Goal: Navigation & Orientation: Find specific page/section

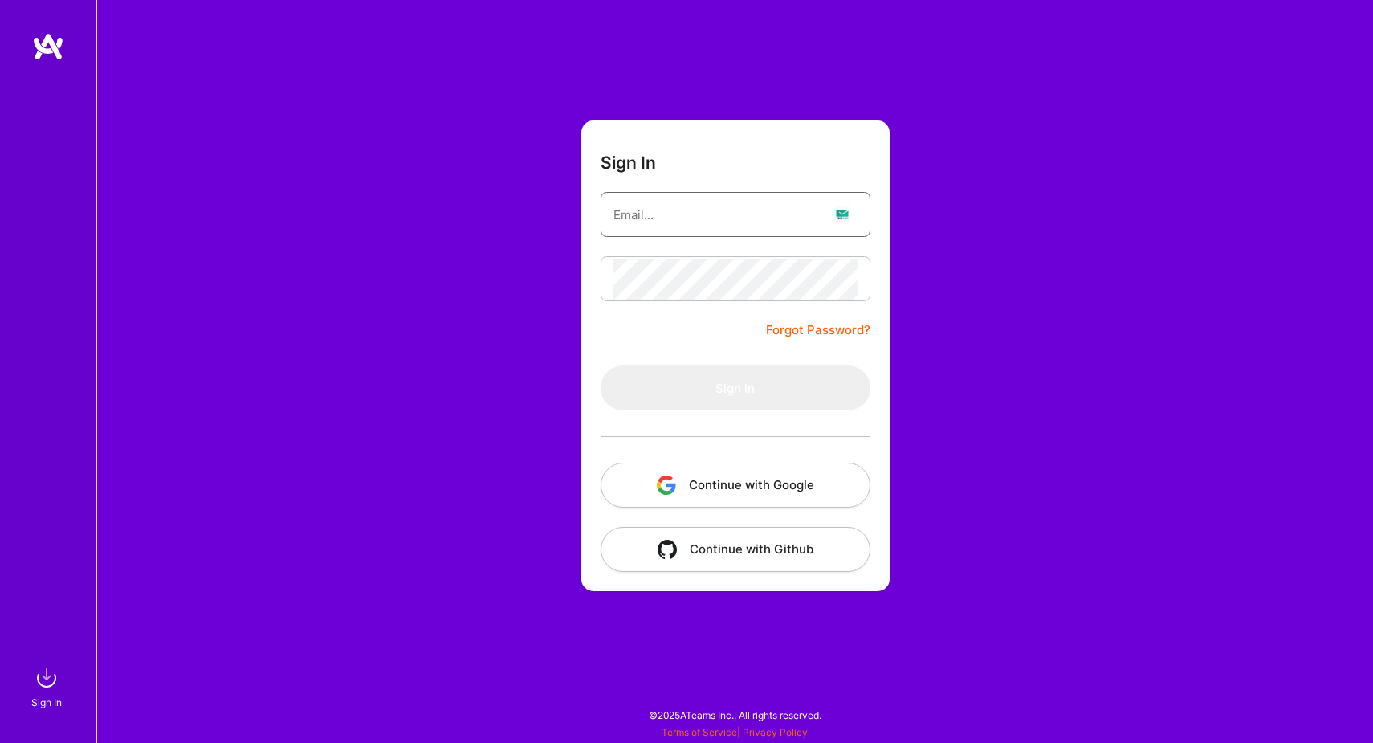
type input "[EMAIL_ADDRESS][DOMAIN_NAME]"
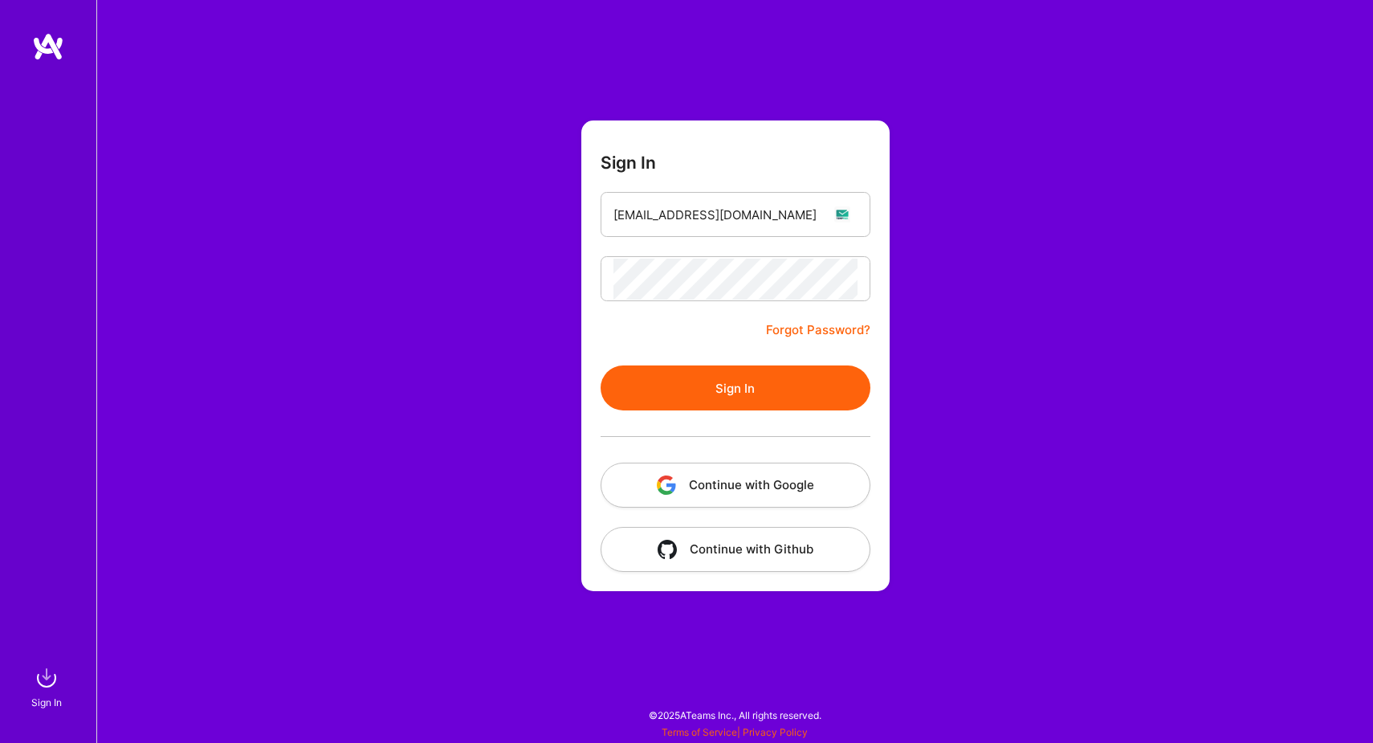
click at [764, 401] on button "Sign In" at bounding box center [736, 387] width 270 height 45
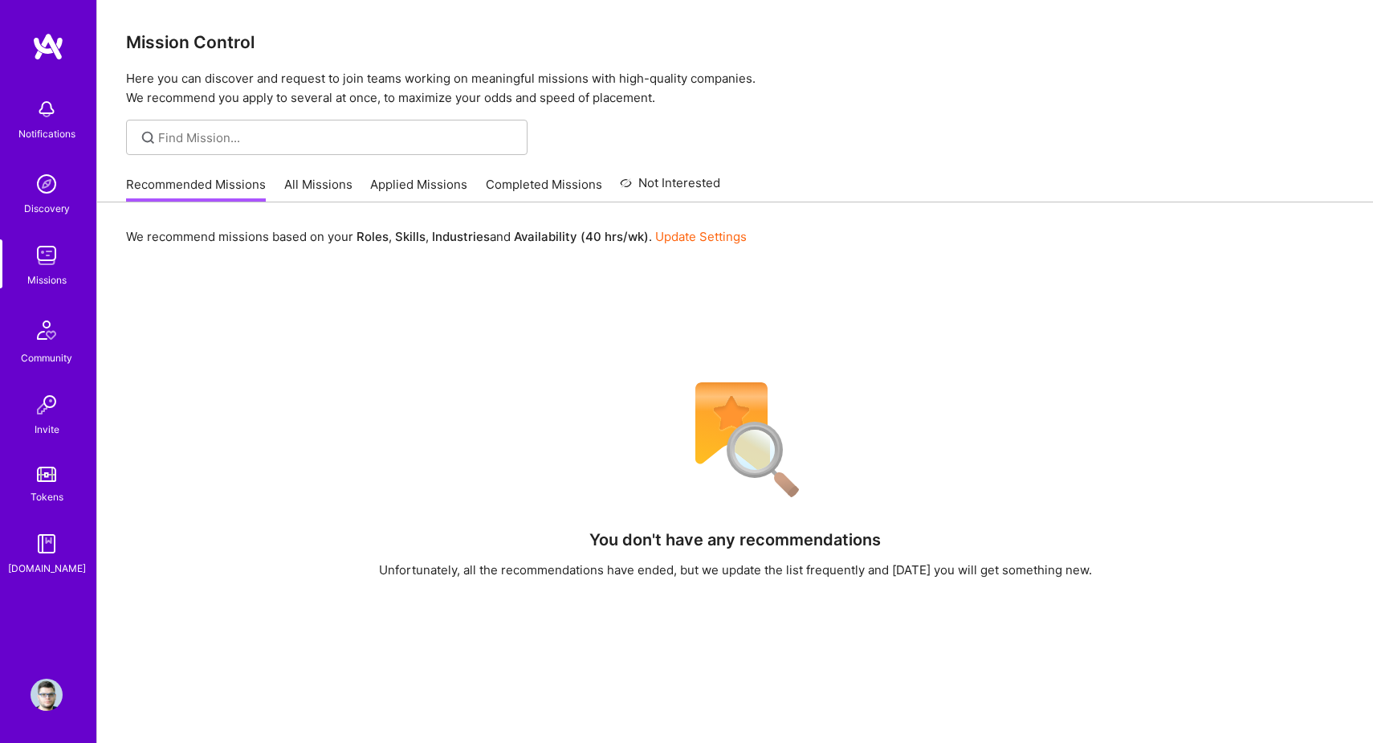
click at [321, 188] on link "All Missions" at bounding box center [318, 189] width 68 height 26
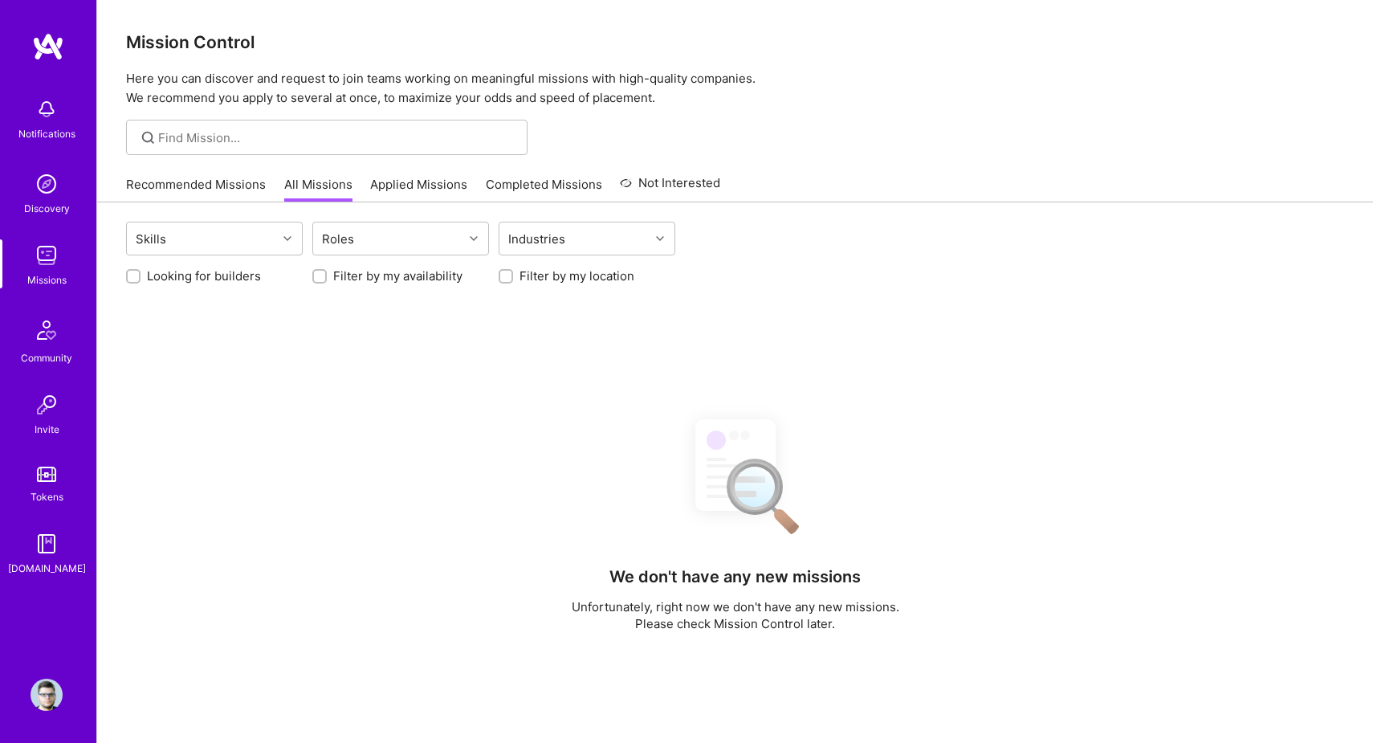
click at [413, 181] on link "Applied Missions" at bounding box center [418, 189] width 97 height 26
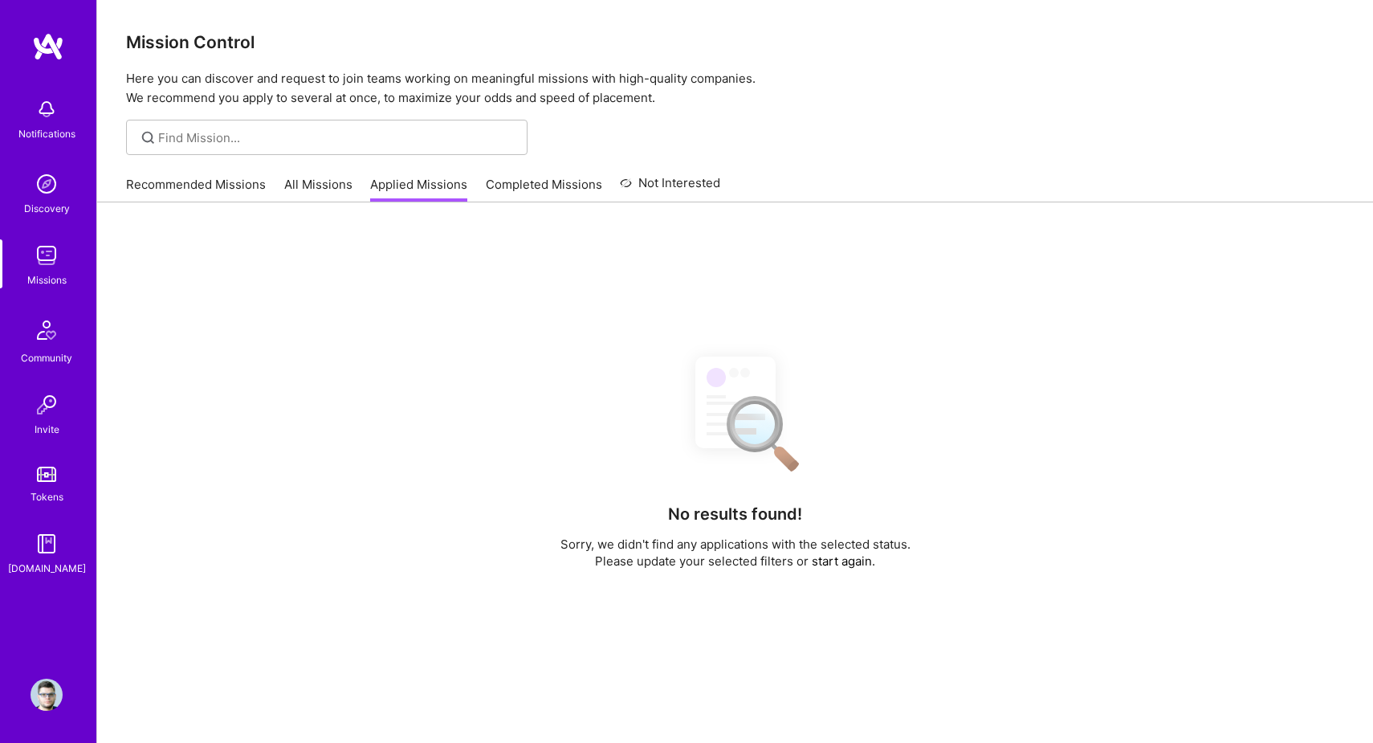
click at [516, 185] on link "Completed Missions" at bounding box center [544, 189] width 116 height 26
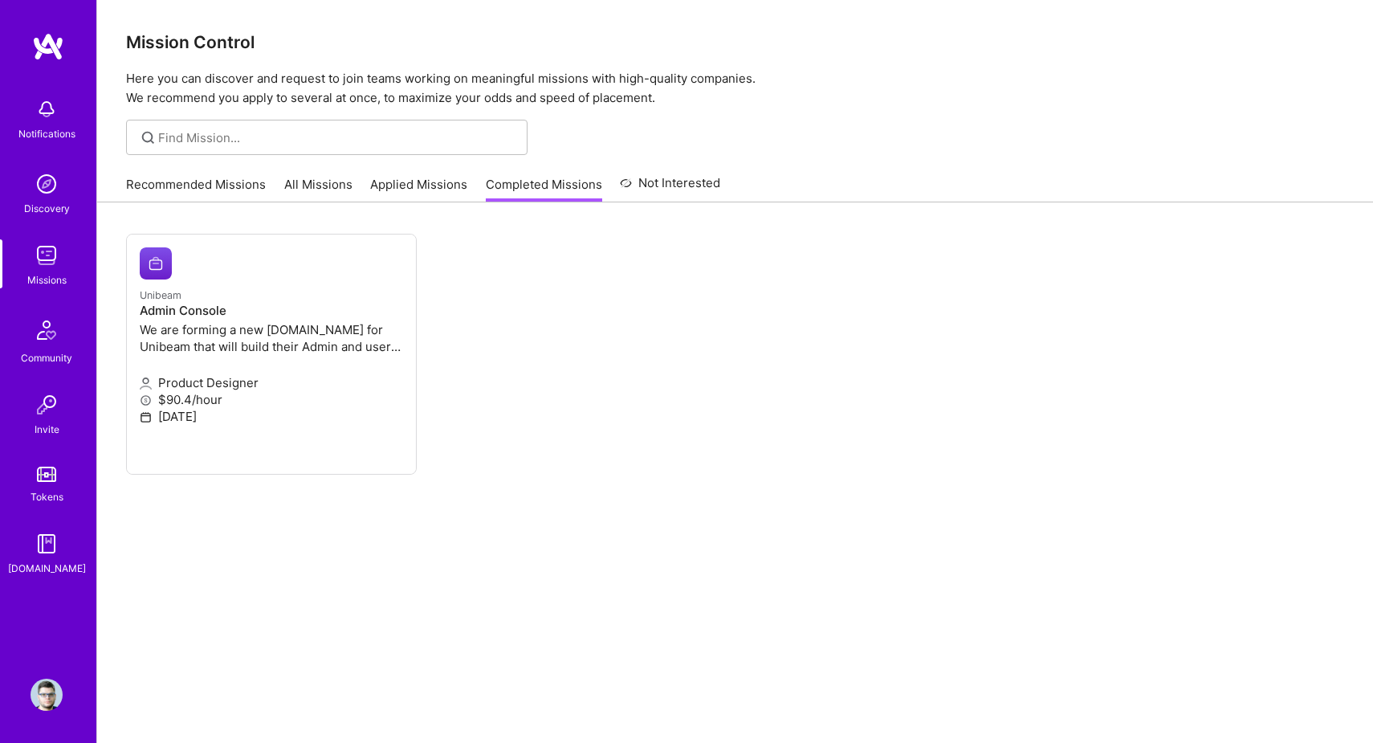
click at [145, 185] on link "Recommended Missions" at bounding box center [196, 189] width 140 height 26
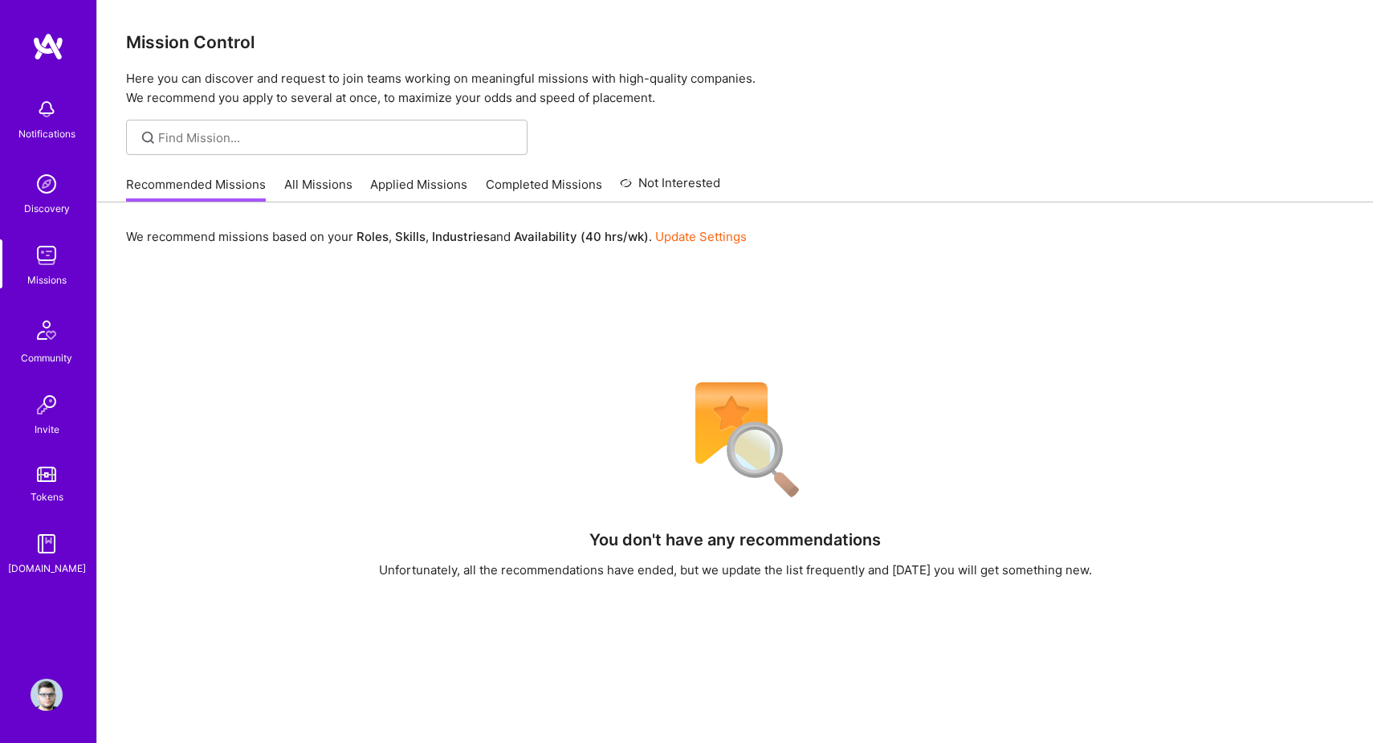
click at [63, 173] on link "Discovery" at bounding box center [47, 192] width 100 height 49
